Goal: Check status: Check status

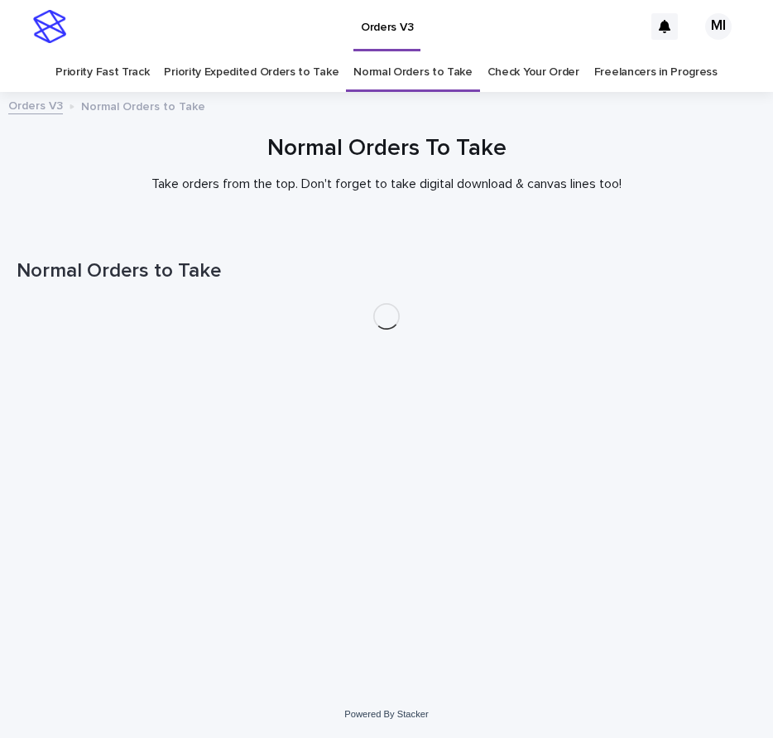
click at [509, 74] on link "Check Your Order" at bounding box center [534, 72] width 92 height 39
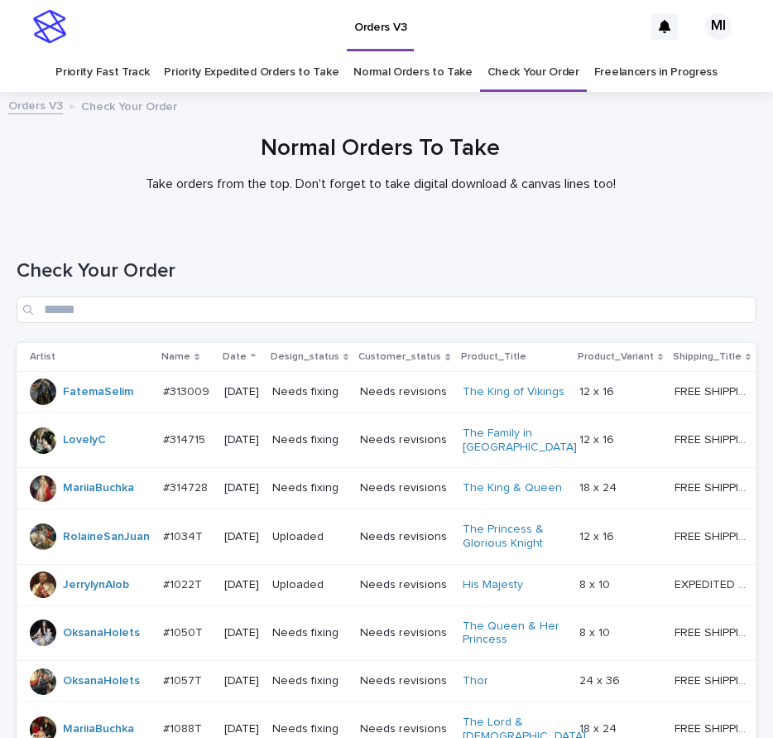
click at [396, 79] on link "Normal Orders to Take" at bounding box center [413, 72] width 119 height 39
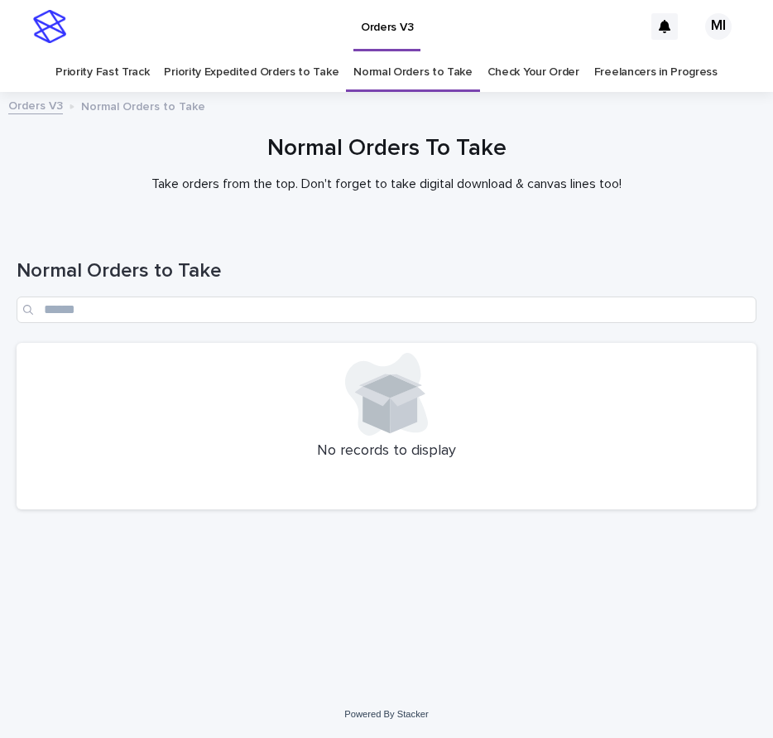
click at [258, 79] on link "Priority Expedited Orders to Take" at bounding box center [251, 72] width 175 height 39
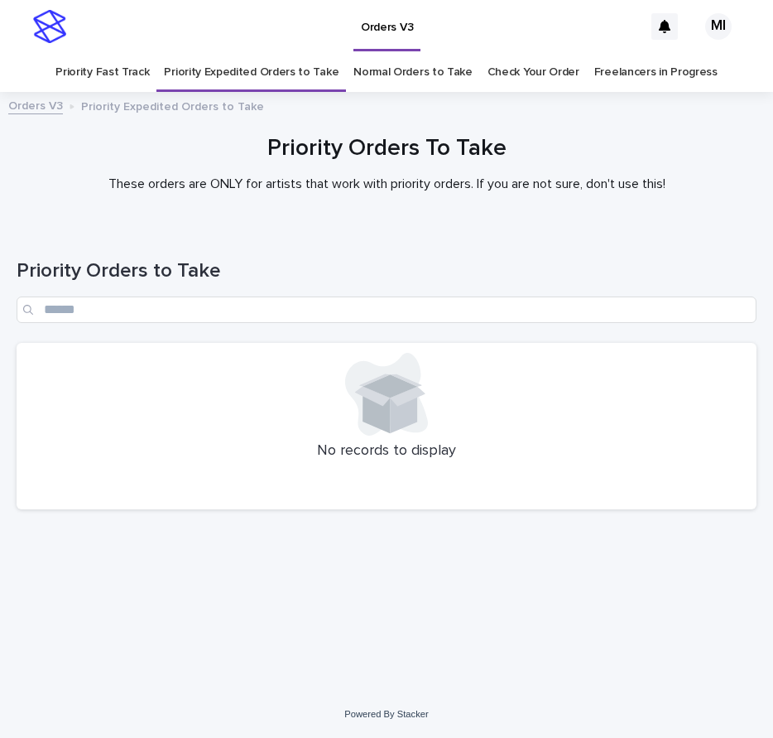
click at [137, 79] on link "Priority Fast Track" at bounding box center [102, 72] width 94 height 39
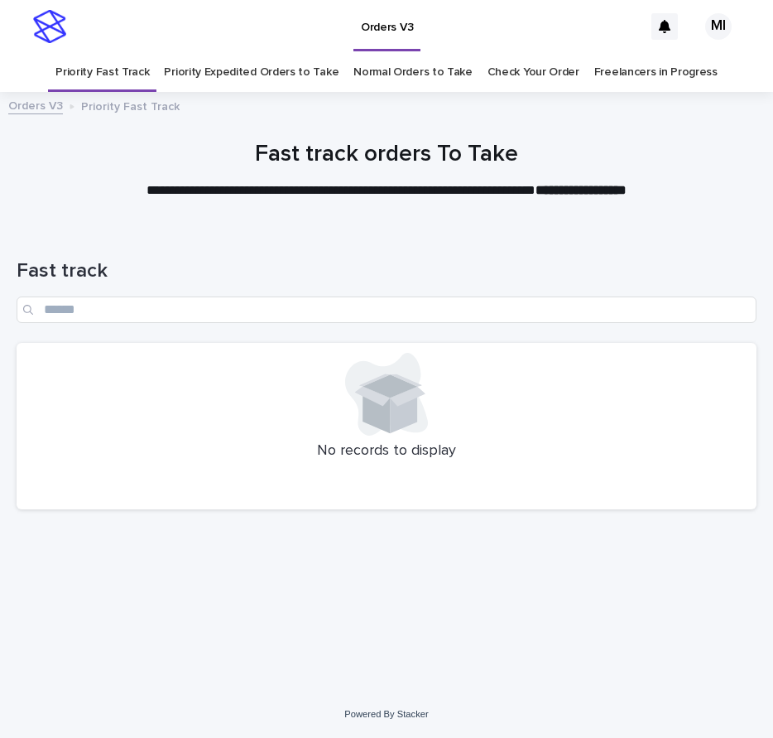
click at [265, 75] on link "Priority Expedited Orders to Take" at bounding box center [251, 72] width 175 height 39
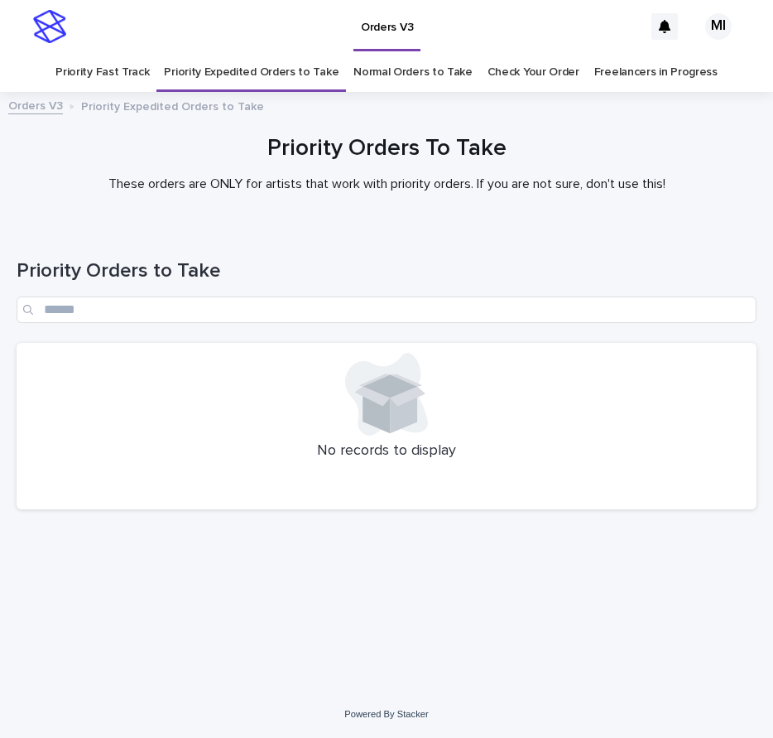
click at [411, 79] on link "Normal Orders to Take" at bounding box center [413, 72] width 119 height 39
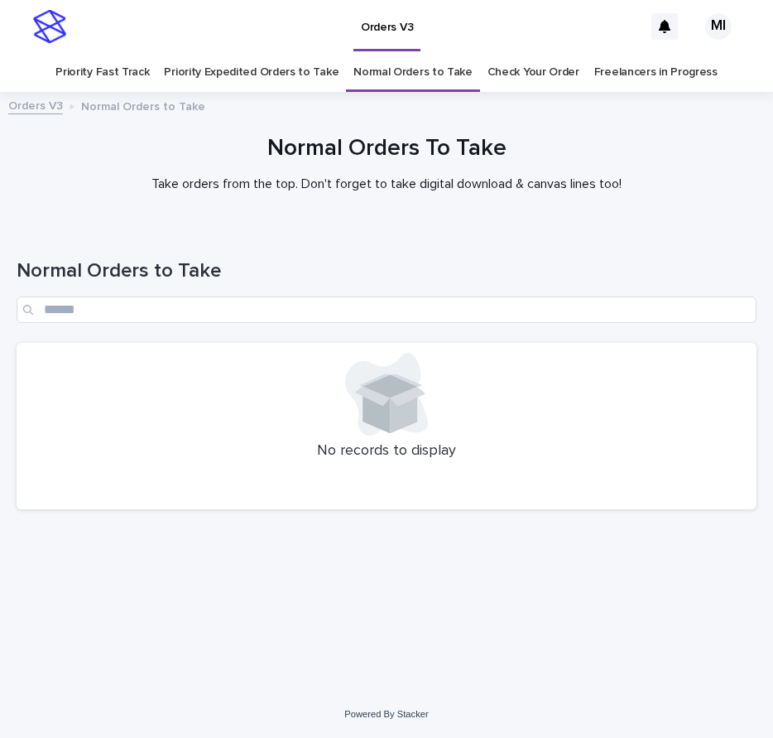
click at [230, 75] on link "Priority Expedited Orders to Take" at bounding box center [251, 72] width 175 height 39
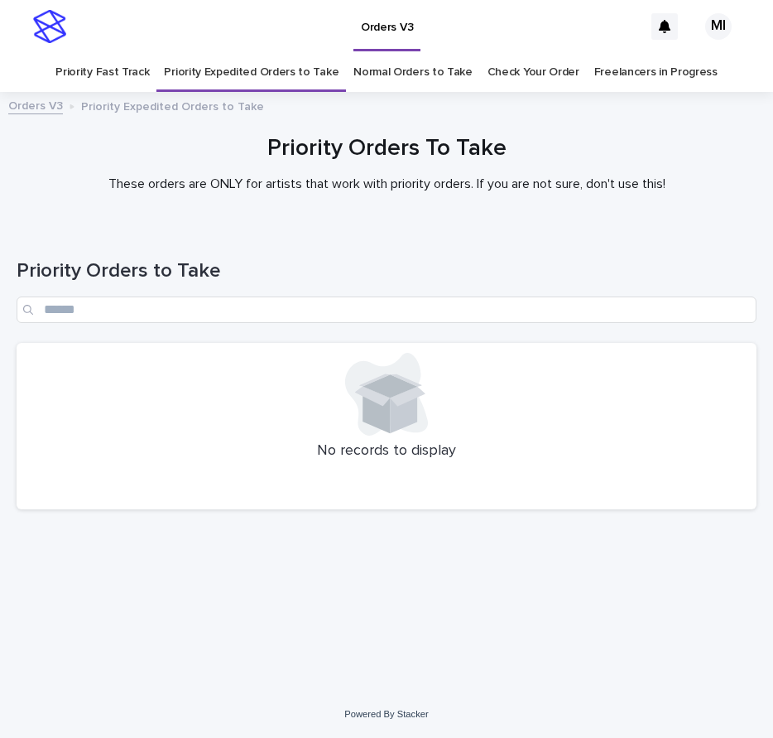
drag, startPoint x: 643, startPoint y: 182, endPoint x: 634, endPoint y: 176, distance: 11.3
click at [642, 182] on p "These orders are ONLY for artists that work with priority orders. If you are no…" at bounding box center [386, 184] width 662 height 16
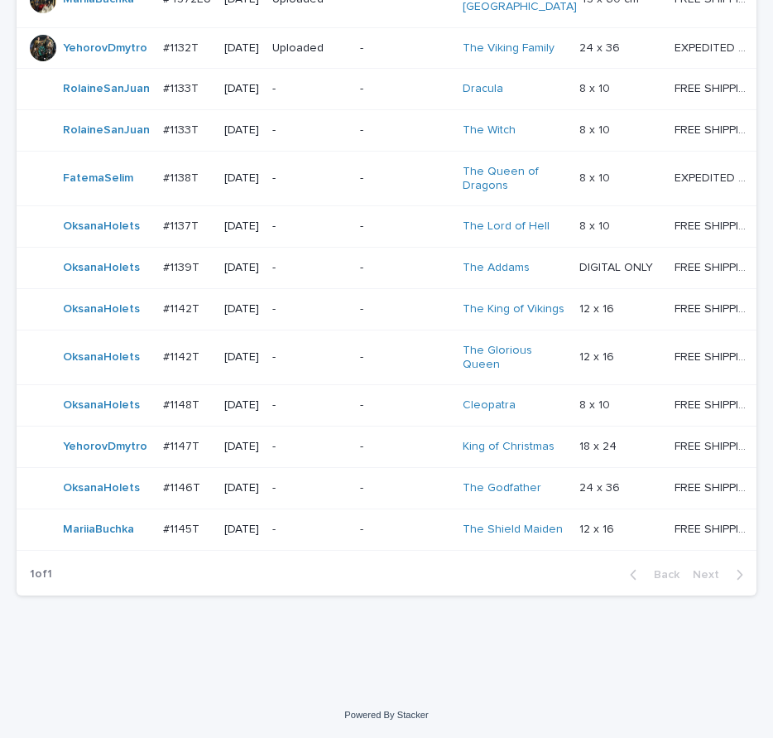
scroll to position [1489, 0]
click at [370, 534] on div "-" at bounding box center [404, 529] width 89 height 27
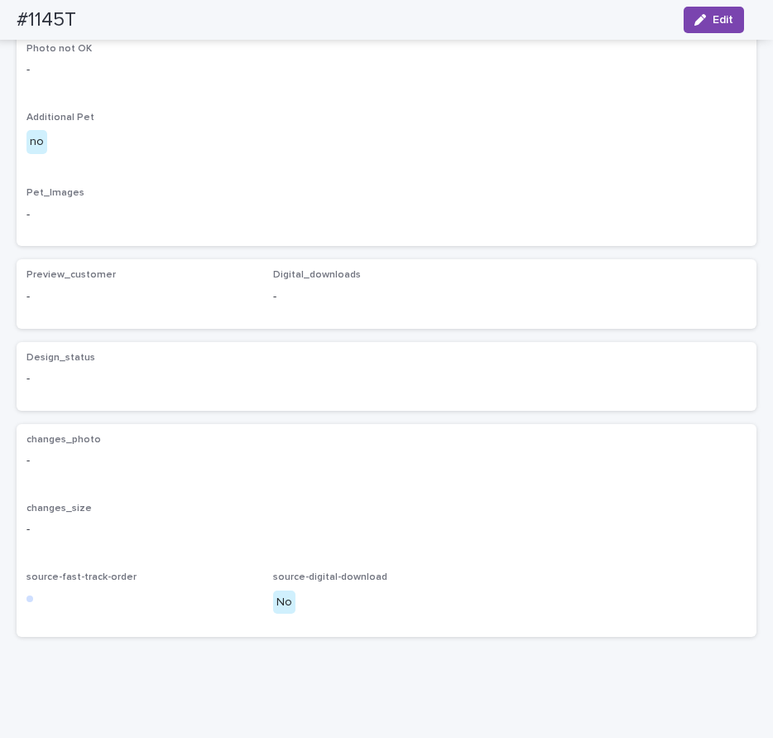
scroll to position [873, 0]
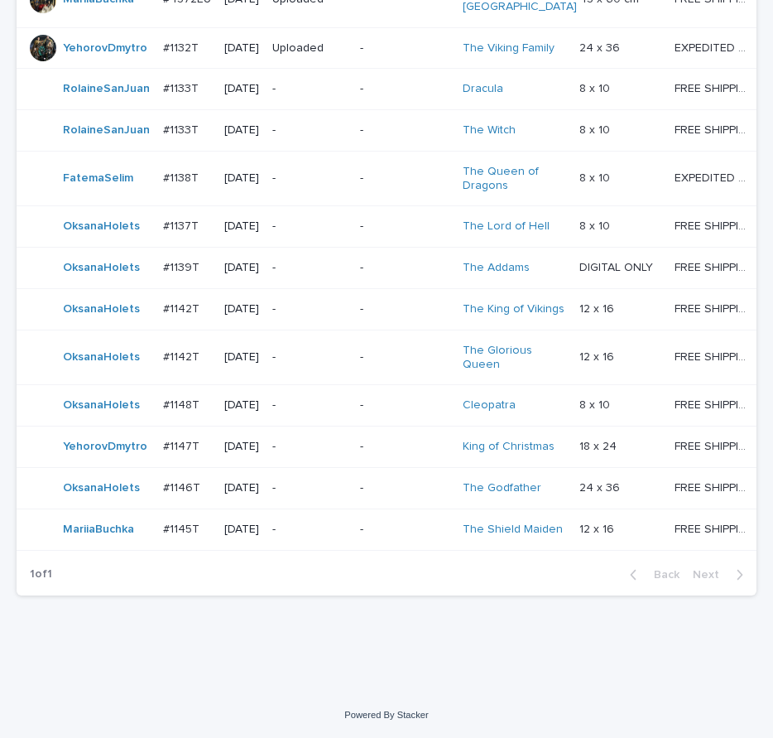
scroll to position [1489, 0]
click at [403, 481] on p "-" at bounding box center [404, 488] width 89 height 14
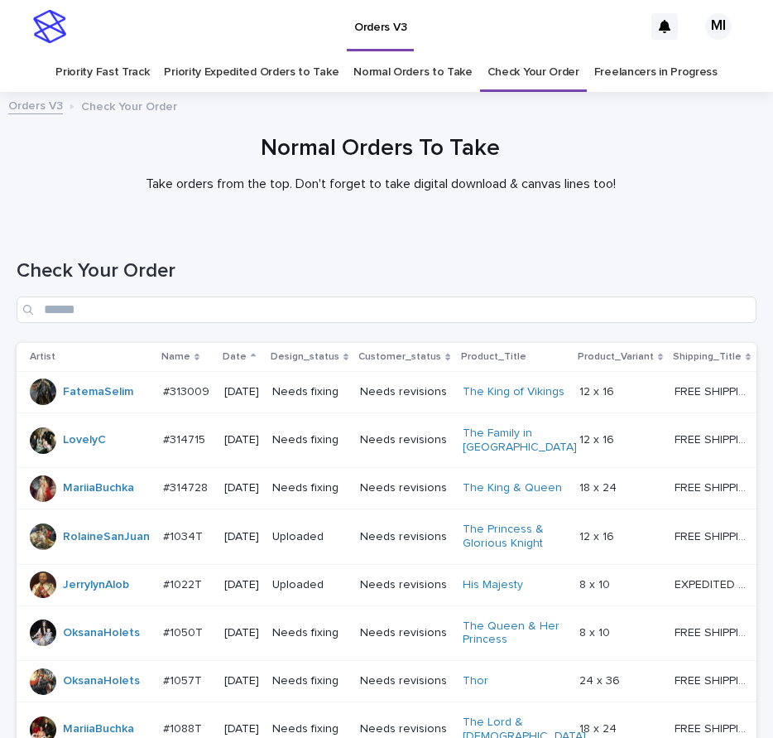
scroll to position [53, 0]
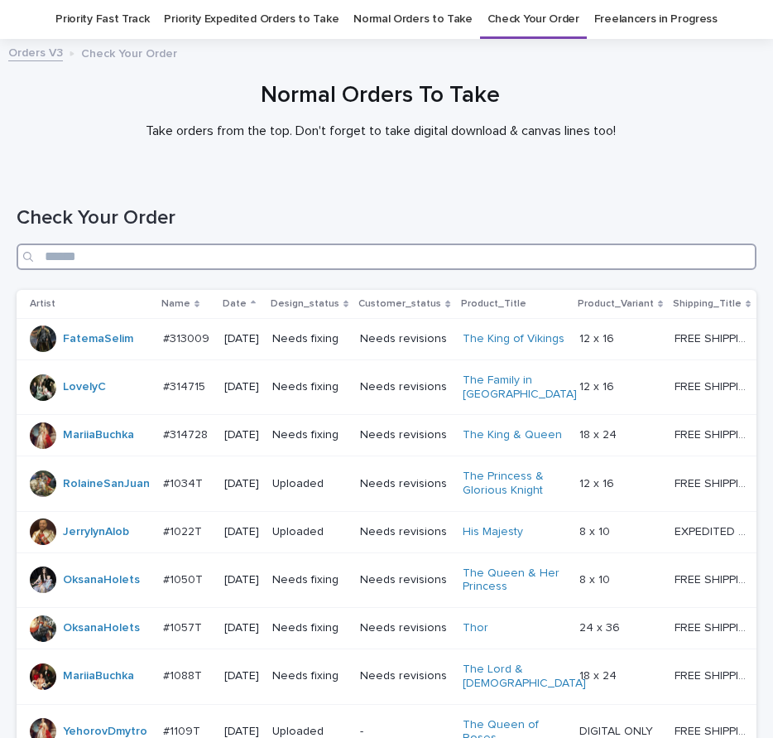
click at [320, 253] on input "Search" at bounding box center [387, 256] width 740 height 26
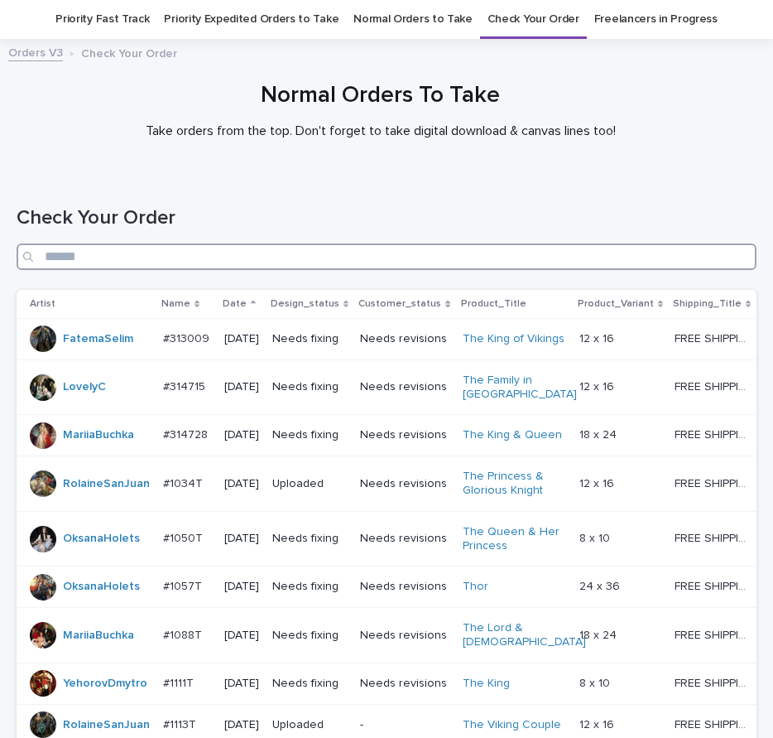
paste input "*****"
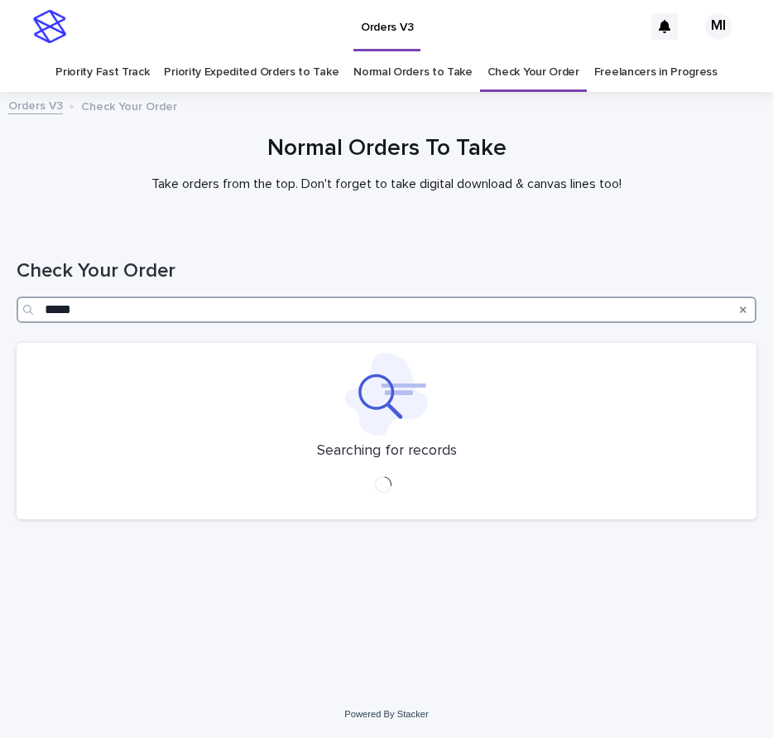
type input "*****"
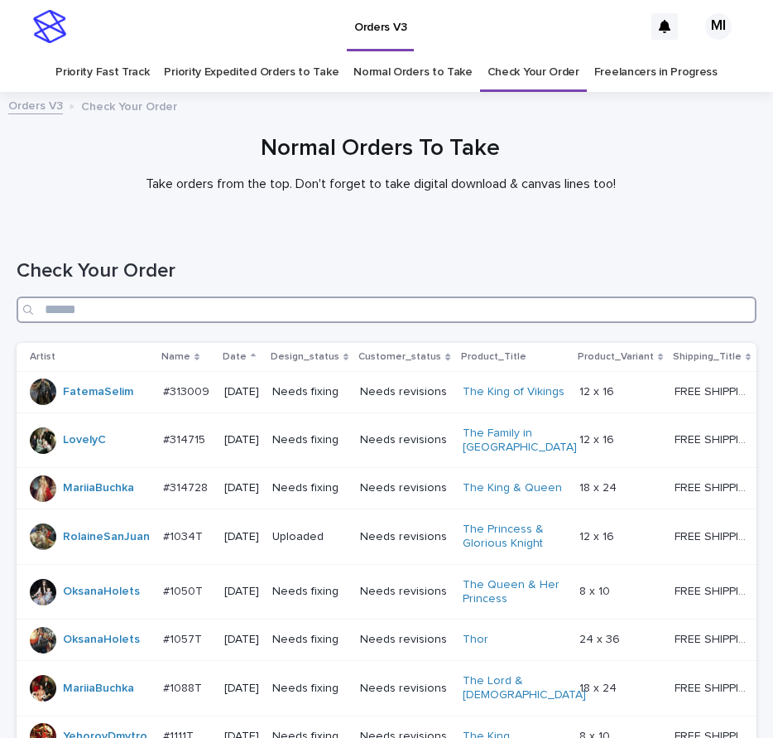
click at [387, 316] on input "Search" at bounding box center [387, 309] width 740 height 26
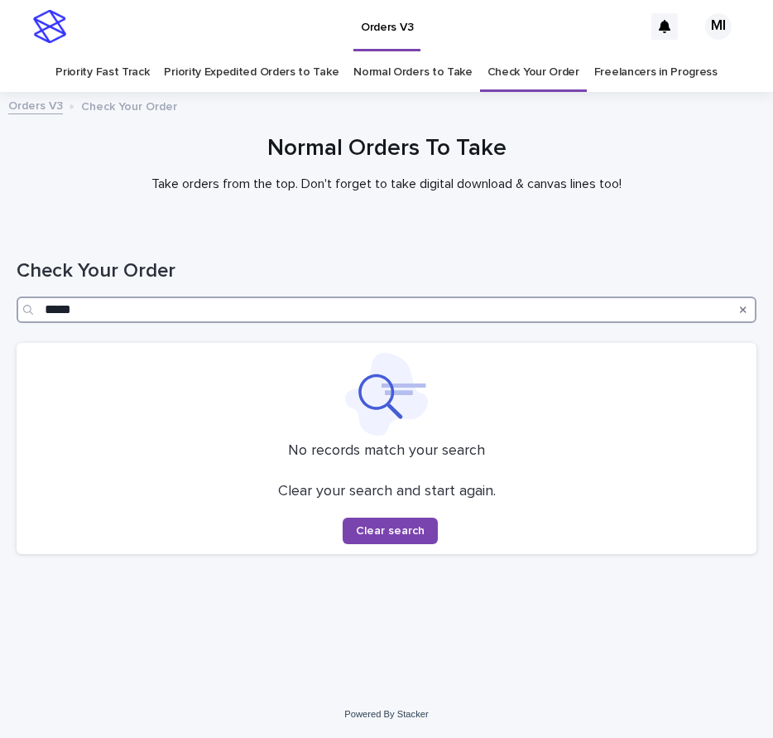
drag, startPoint x: 82, startPoint y: 314, endPoint x: 17, endPoint y: 288, distance: 69.5
click at [11, 310] on div "Loading... Saving… Loading... Saving… Check Your Order ***** No records match y…" at bounding box center [386, 437] width 757 height 423
drag, startPoint x: 93, startPoint y: 313, endPoint x: -14, endPoint y: 311, distance: 106.8
click at [0, 311] on html "Orders V3 MI Priority Fast Track Priority Expedited Orders to Take Normal Order…" at bounding box center [386, 369] width 773 height 738
type input "****"
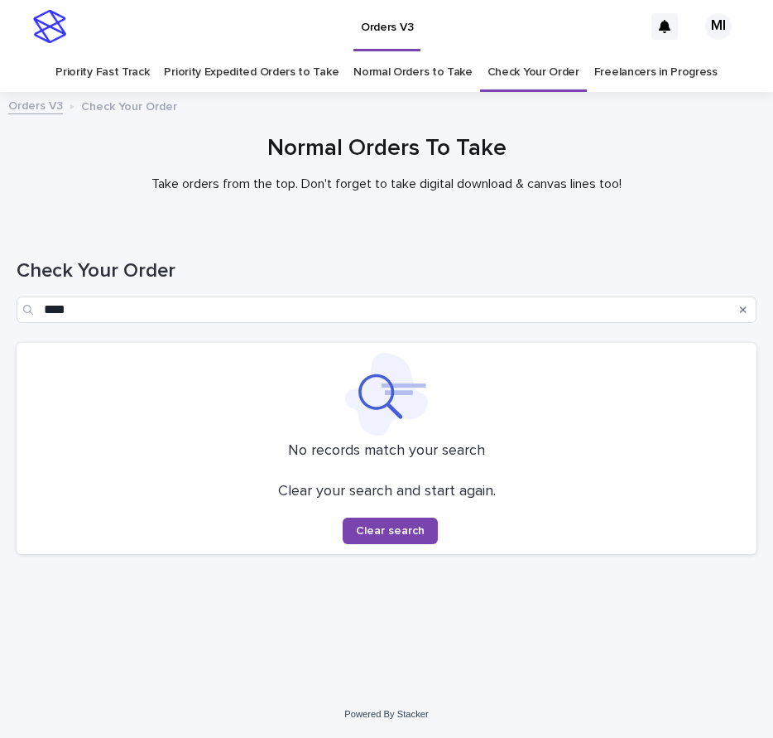
click at [522, 79] on link "Check Your Order" at bounding box center [534, 72] width 92 height 39
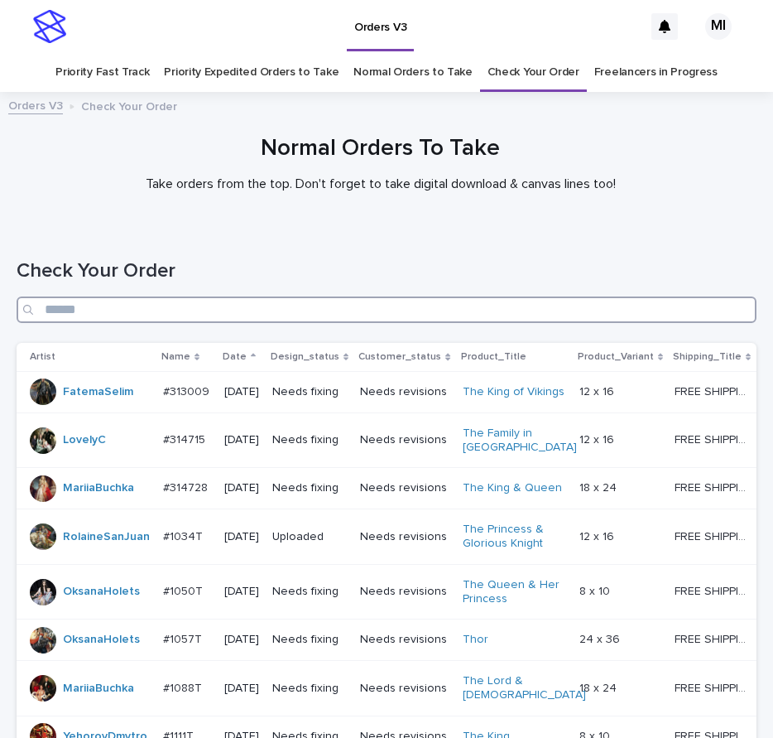
click at [91, 315] on input "Search" at bounding box center [387, 309] width 740 height 26
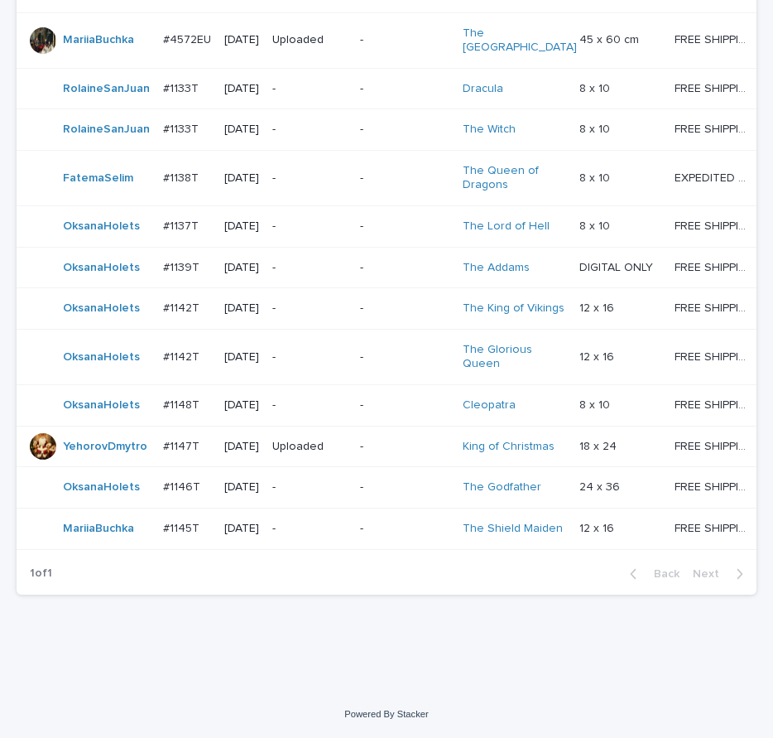
scroll to position [1104, 0]
click at [628, 652] on div "Loading... Saving… Loading... Saving… Check Your Order Artist Name Date Design_…" at bounding box center [386, 24] width 773 height 1332
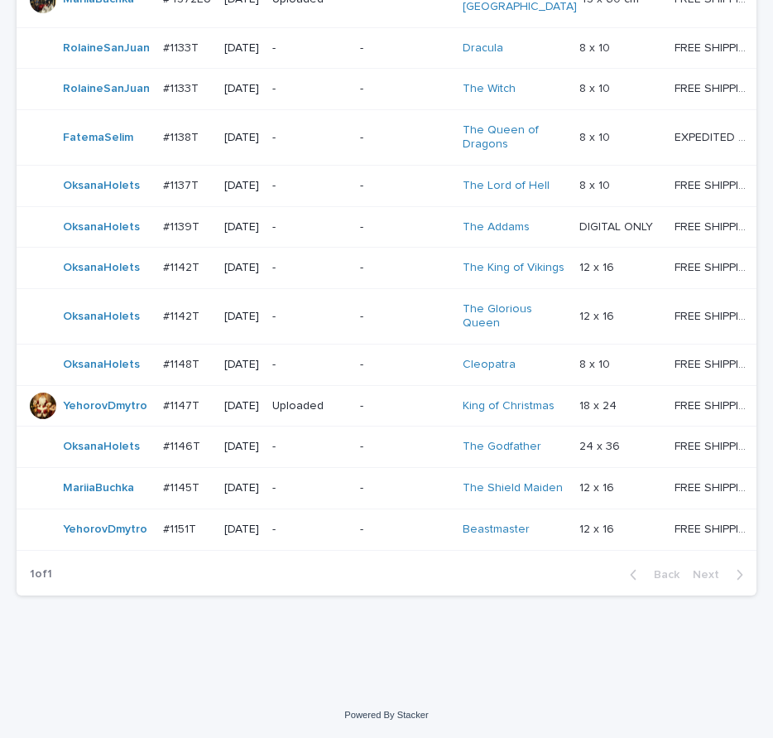
drag, startPoint x: 649, startPoint y: 678, endPoint x: 637, endPoint y: 677, distance: 12.4
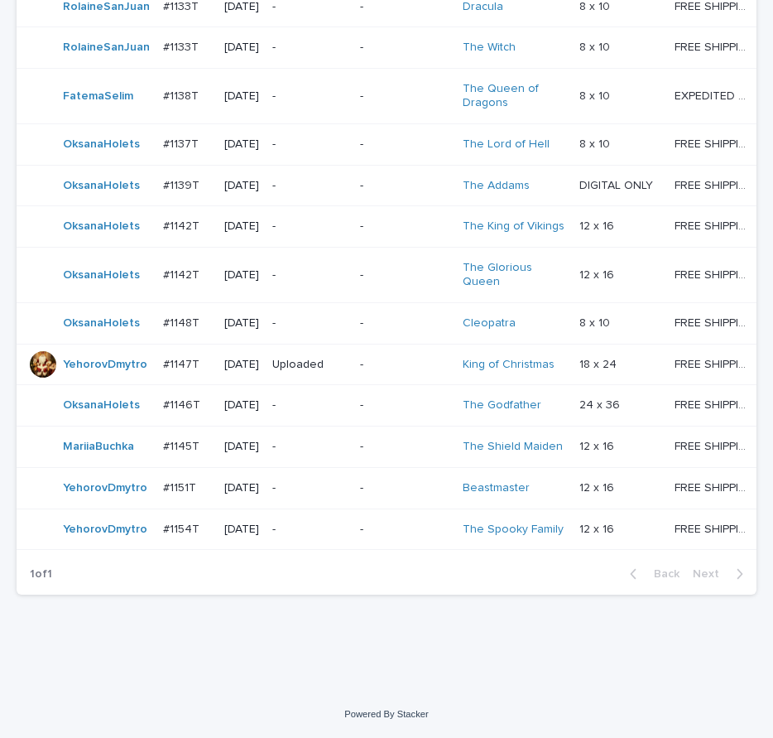
click at [357, 550] on td "-" at bounding box center [405, 528] width 102 height 41
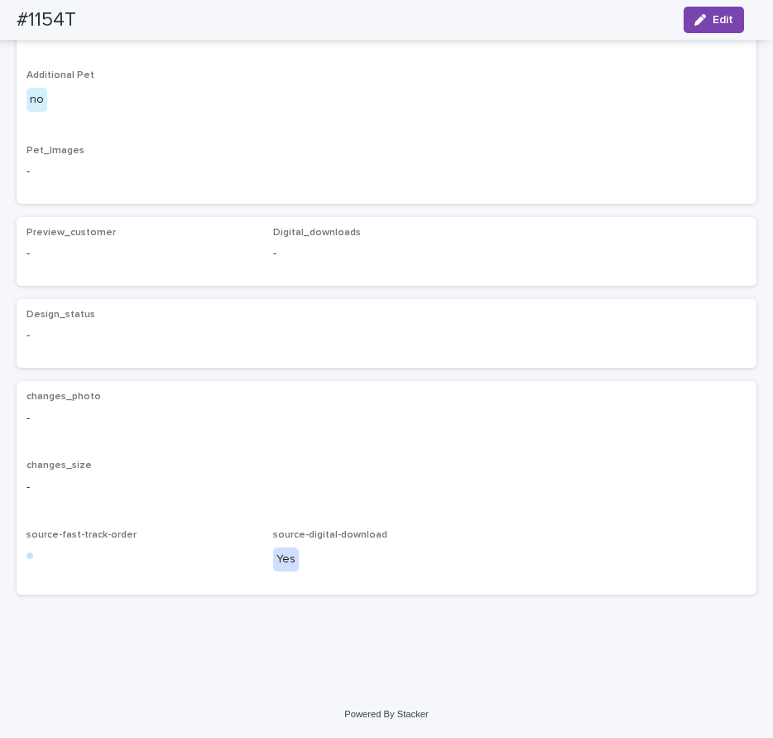
scroll to position [3456, 0]
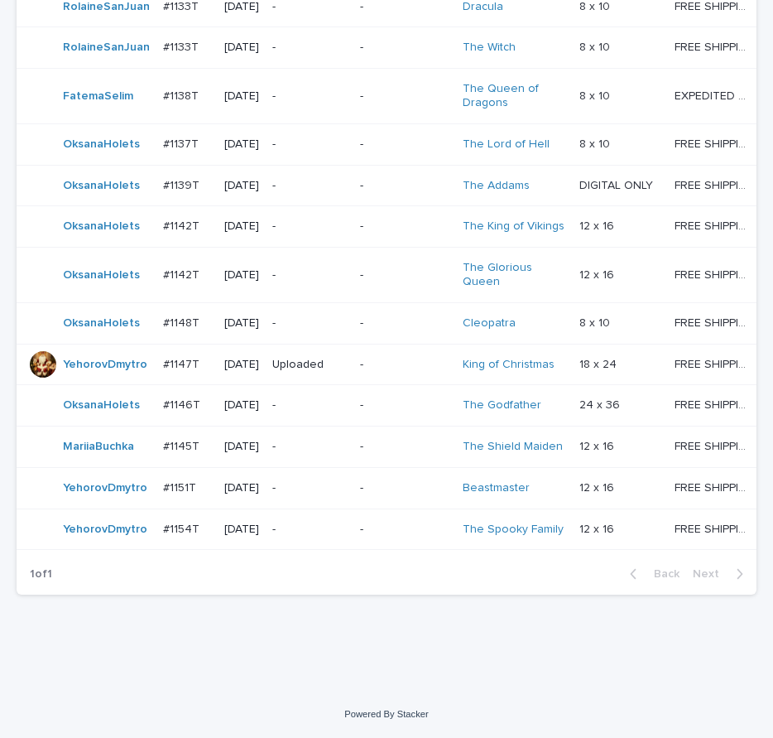
scroll to position [1214, 0]
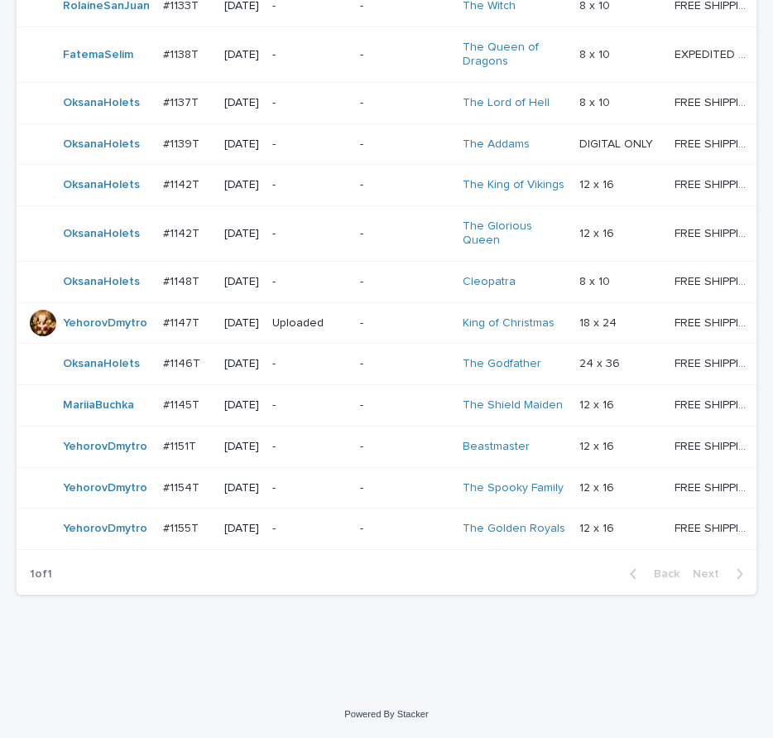
click at [486, 594] on div "1 of 1 Back Next" at bounding box center [387, 573] width 740 height 41
click at [593, 594] on div "1 of 1 Back Next" at bounding box center [387, 573] width 740 height 41
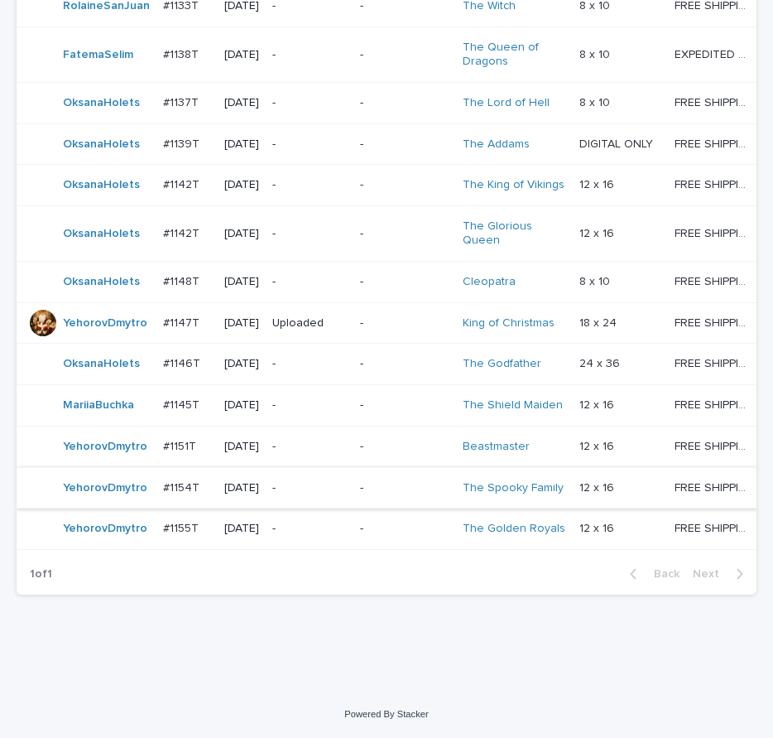
scroll to position [1269, 0]
drag, startPoint x: 609, startPoint y: 595, endPoint x: 590, endPoint y: 596, distance: 19.1
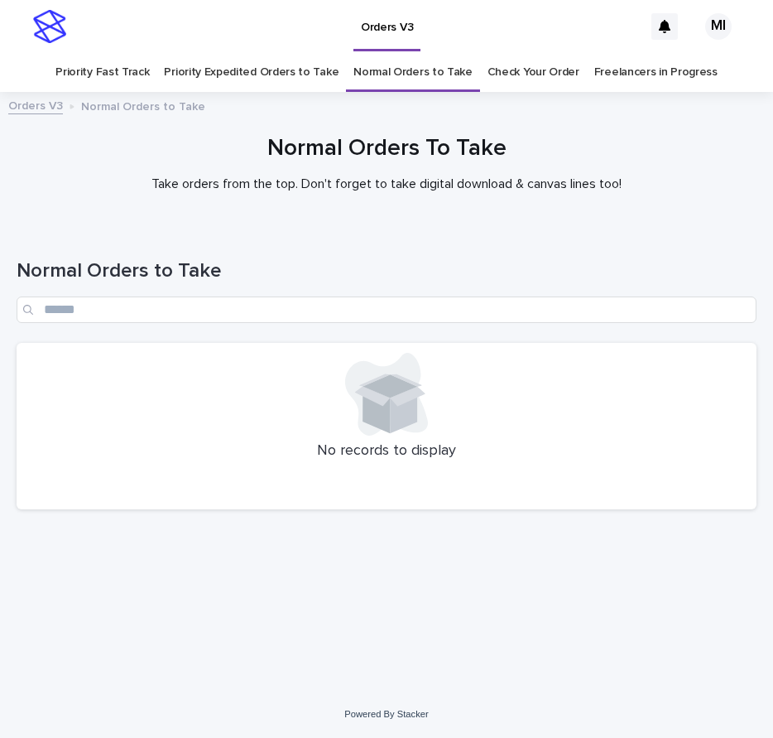
click at [137, 161] on h1 "Normal Orders To Take" at bounding box center [387, 149] width 740 height 28
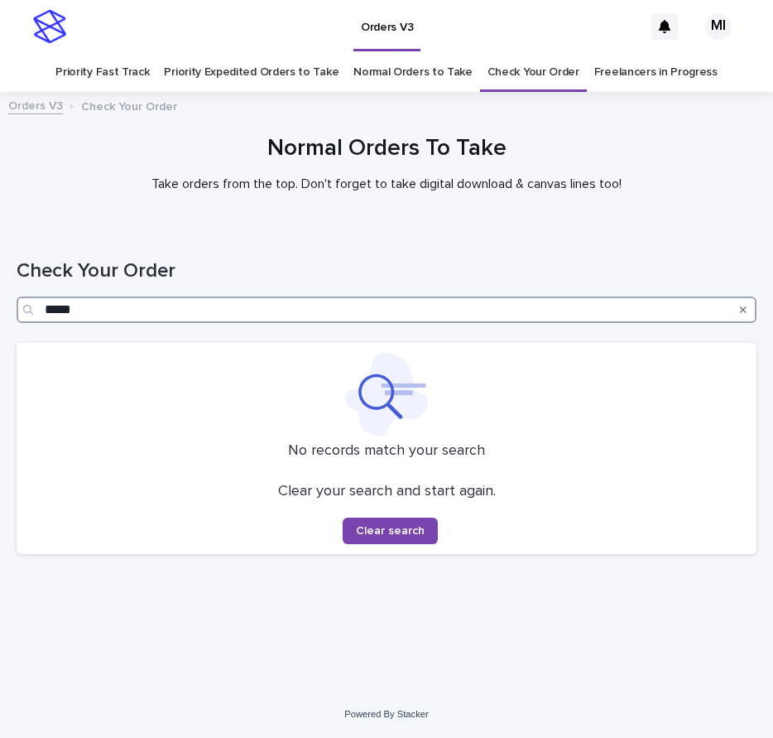
drag, startPoint x: 99, startPoint y: 310, endPoint x: 2, endPoint y: 320, distance: 96.5
click at [2, 320] on div "Loading... Saving… Loading... Saving… Check Your Order ***** No records match y…" at bounding box center [386, 458] width 773 height 464
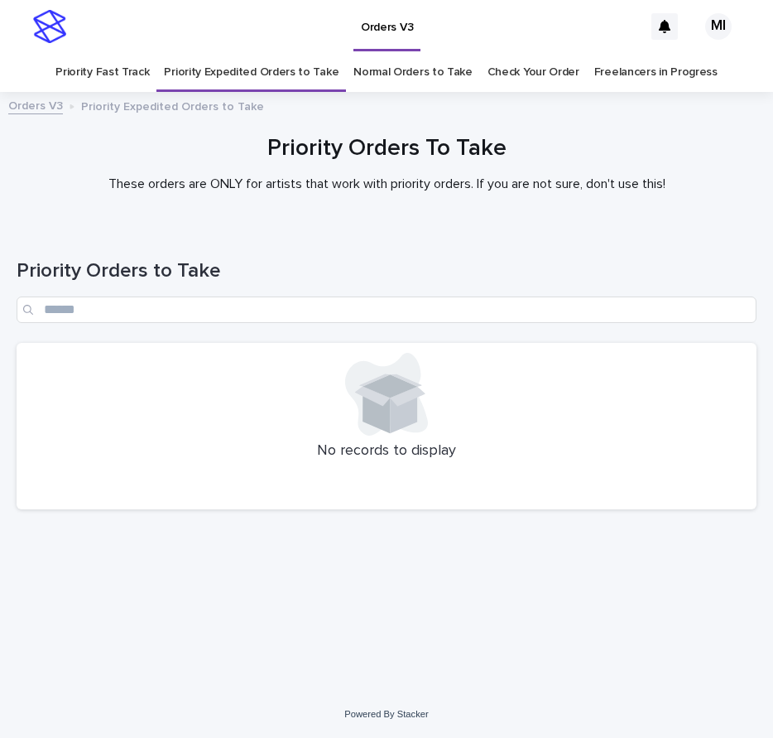
click at [132, 76] on link "Priority Fast Track" at bounding box center [102, 72] width 94 height 39
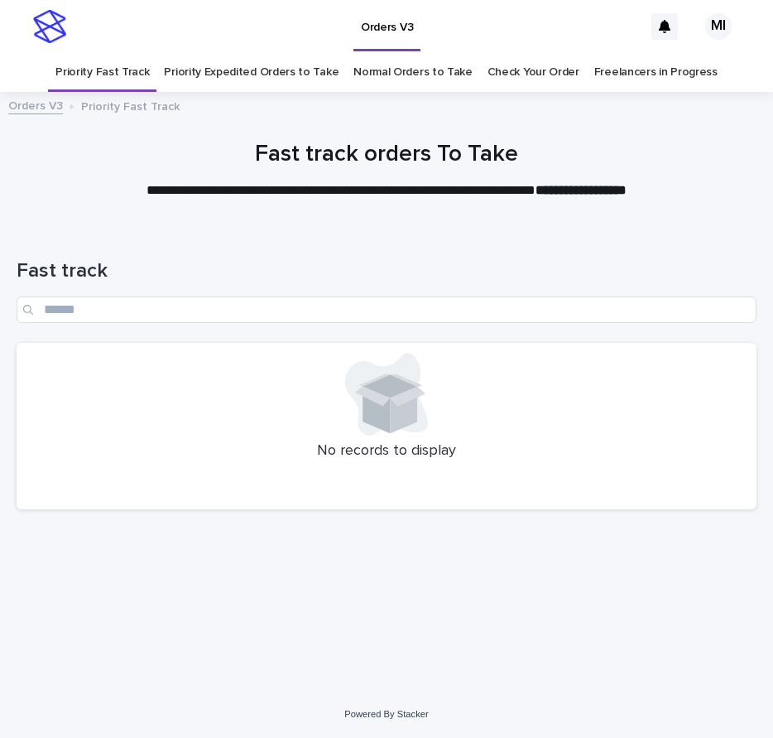
click at [273, 73] on link "Priority Expedited Orders to Take" at bounding box center [251, 72] width 175 height 39
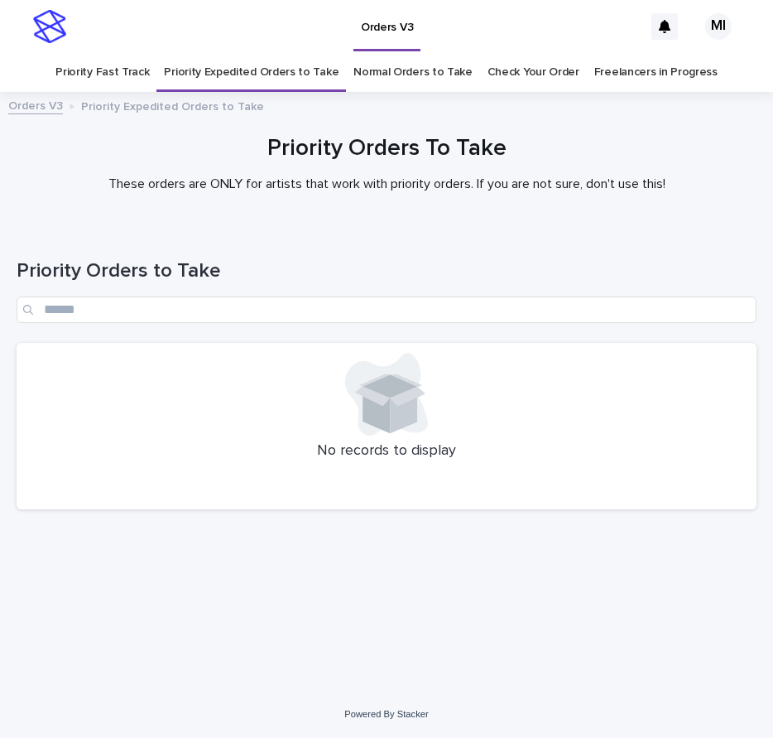
click at [128, 73] on link "Priority Fast Track" at bounding box center [102, 72] width 94 height 39
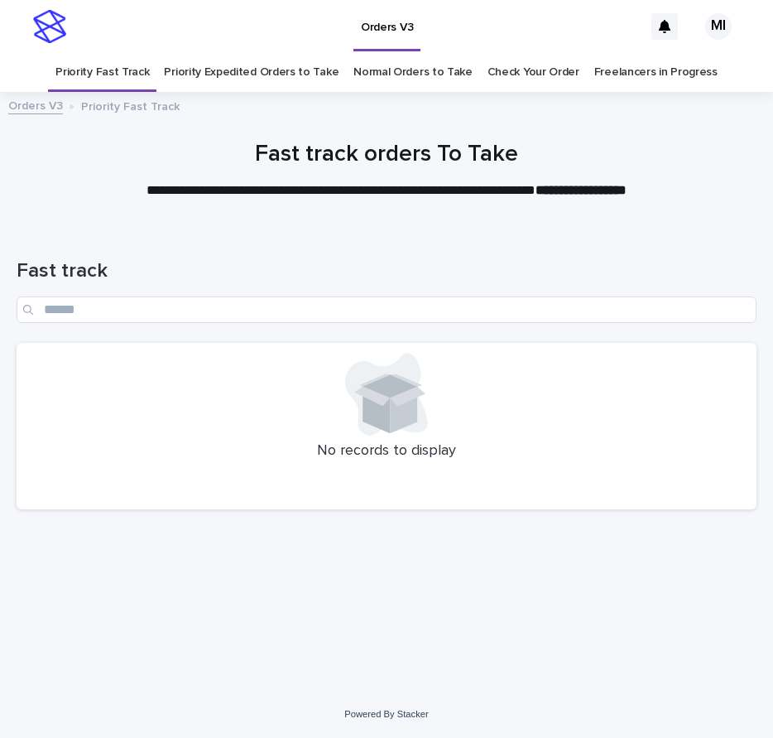
click at [248, 76] on link "Priority Expedited Orders to Take" at bounding box center [251, 72] width 175 height 39
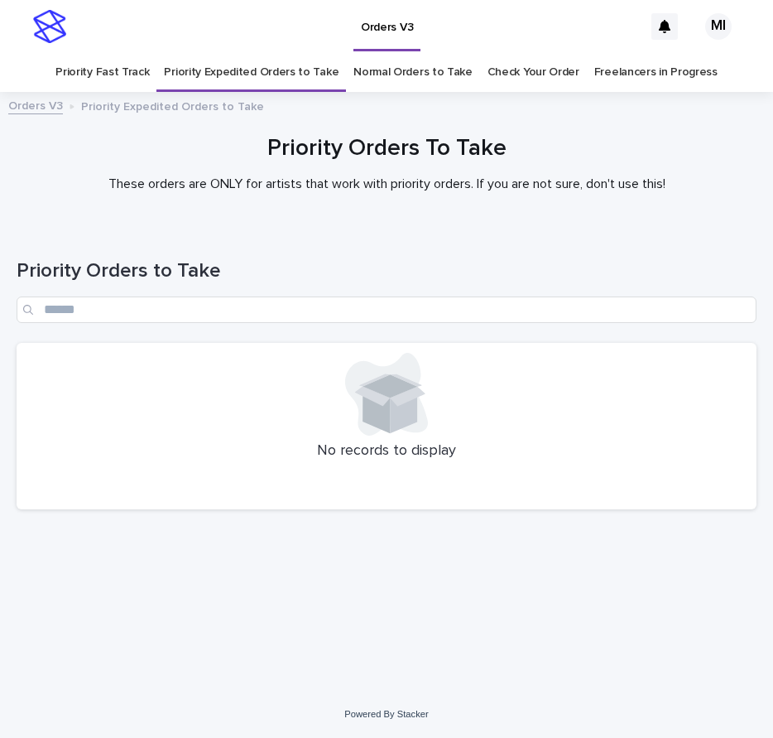
click at [118, 74] on link "Priority Fast Track" at bounding box center [102, 72] width 94 height 39
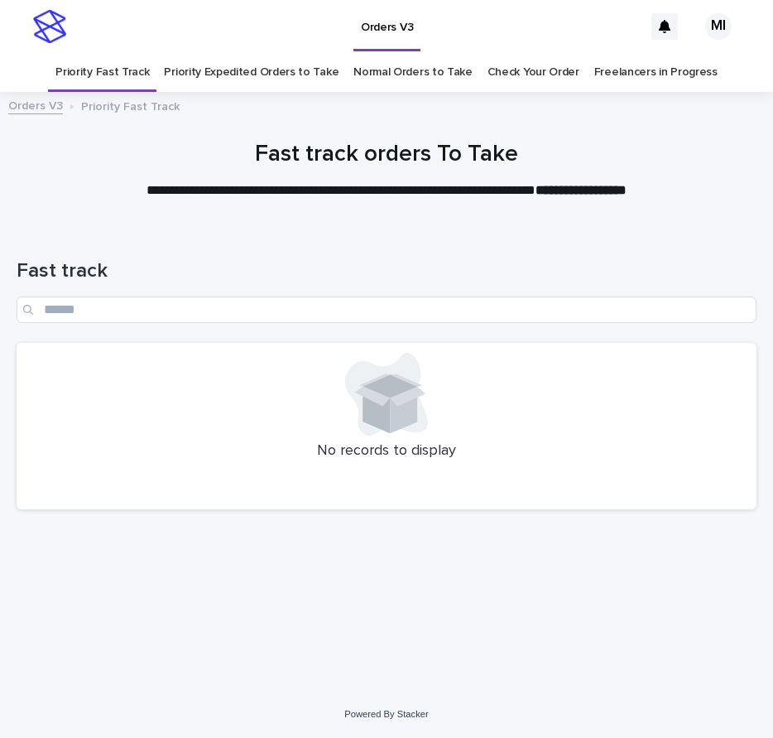
click at [270, 78] on link "Priority Expedited Orders to Take" at bounding box center [251, 72] width 175 height 39
